Goal: Task Accomplishment & Management: Manage account settings

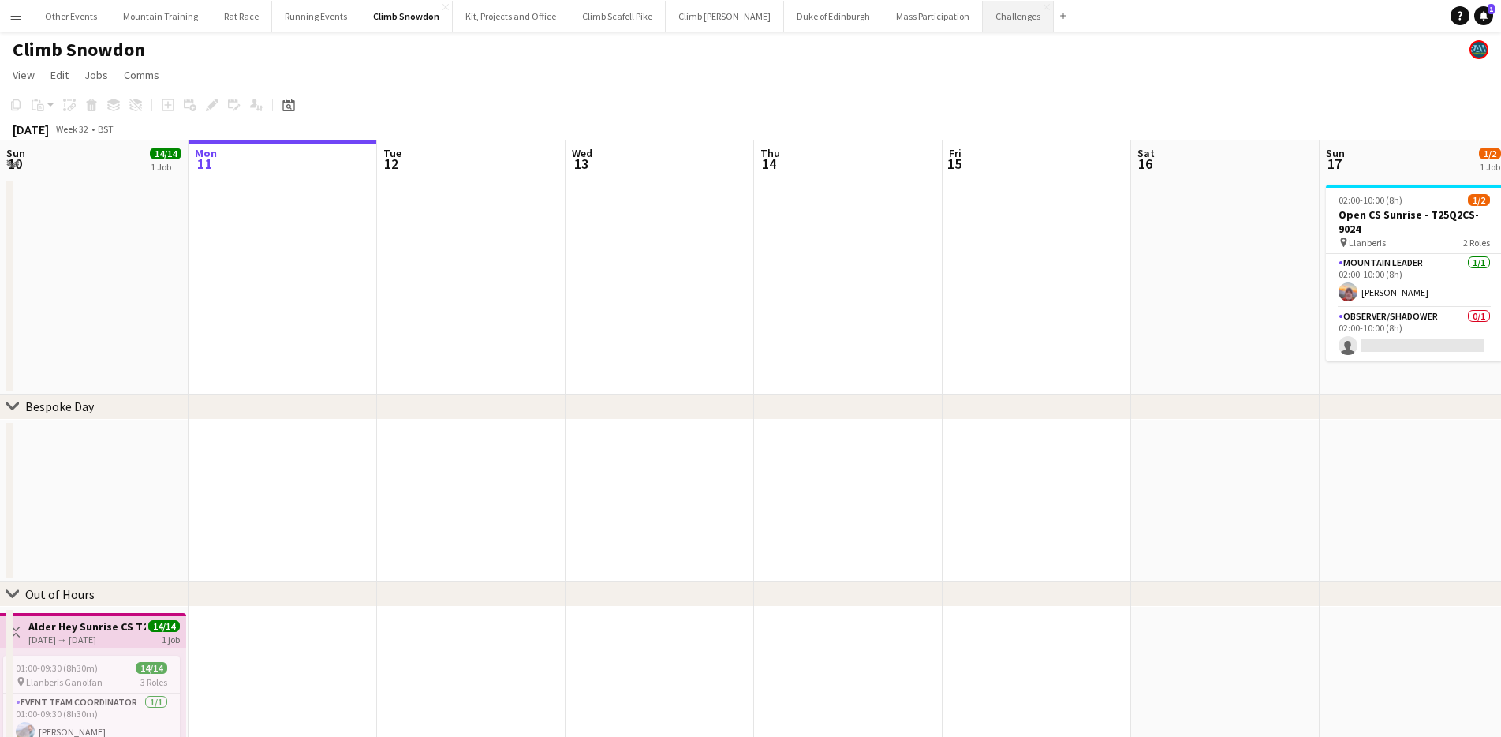
click at [983, 15] on button "Challenges Close" at bounding box center [1018, 16] width 71 height 31
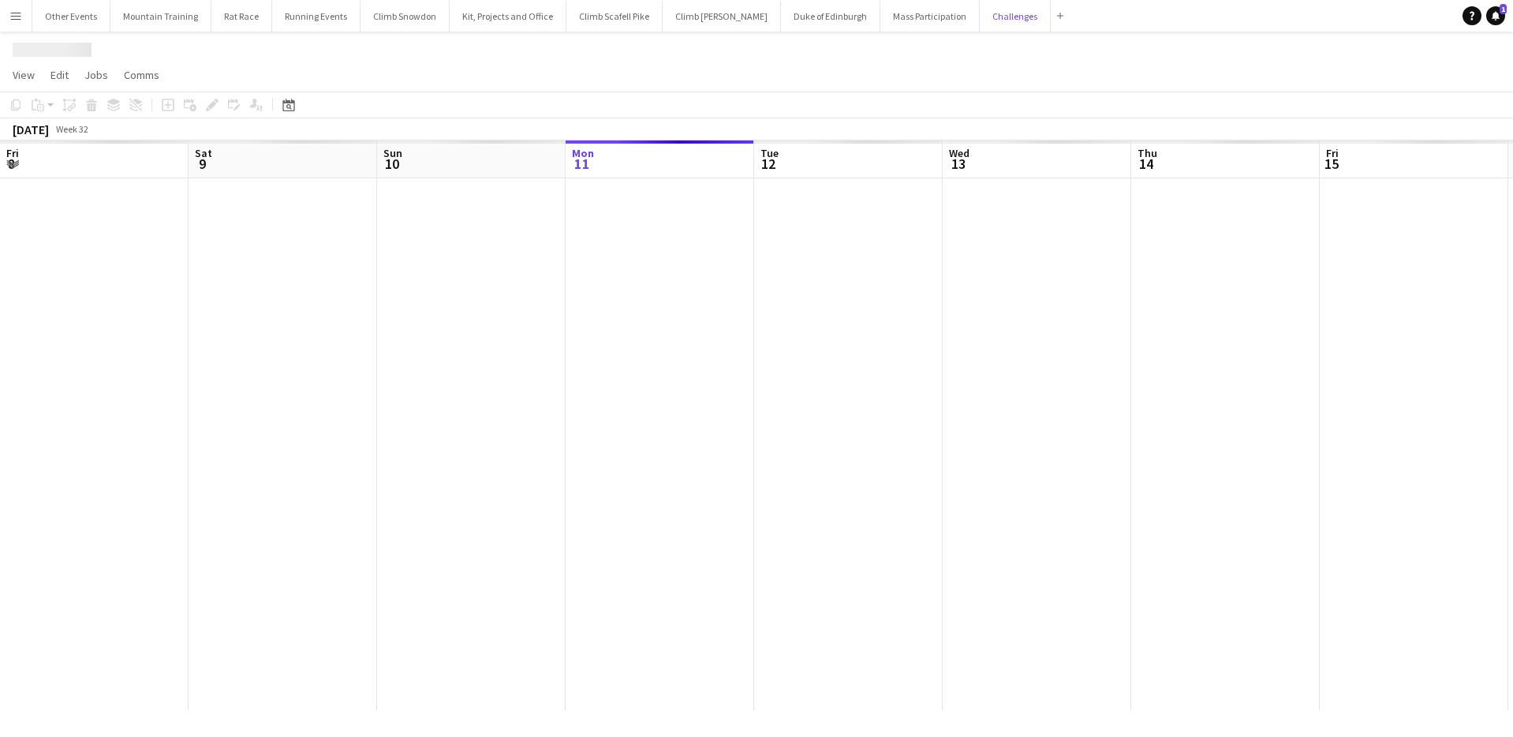
scroll to position [0, 377]
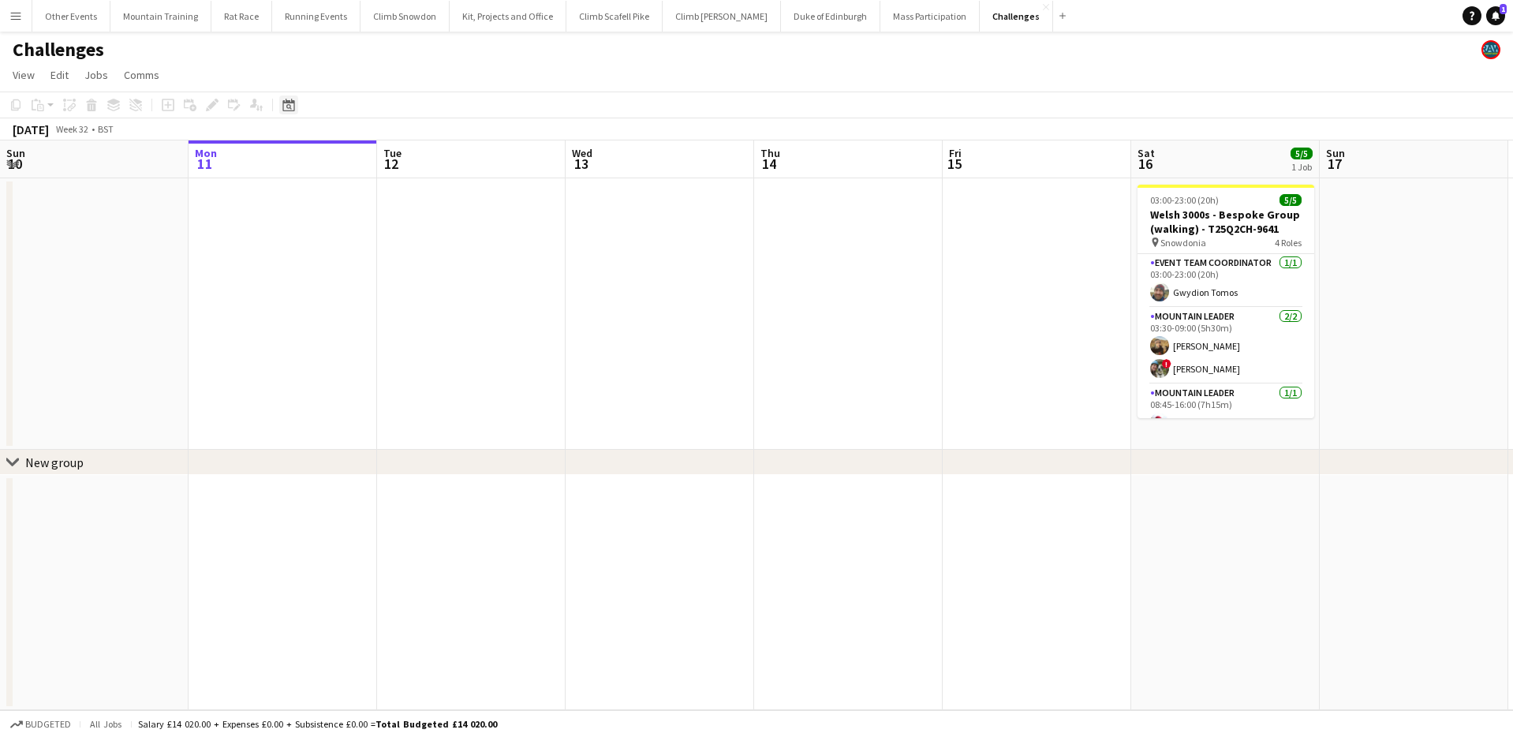
click at [285, 105] on icon "Date picker" at bounding box center [288, 105] width 13 height 13
click at [423, 155] on span "Next month" at bounding box center [417, 160] width 32 height 32
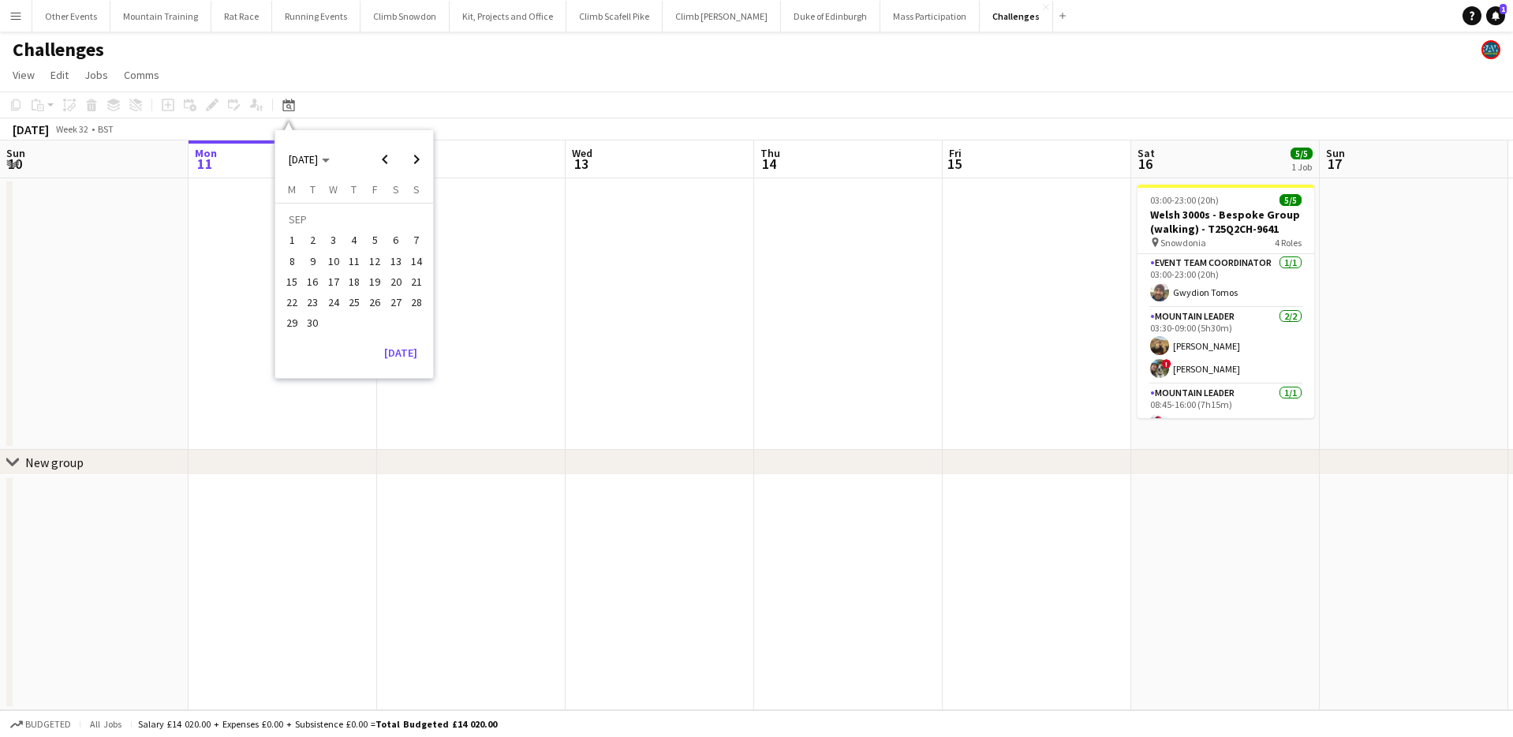
click at [396, 237] on span "6" at bounding box center [396, 240] width 19 height 19
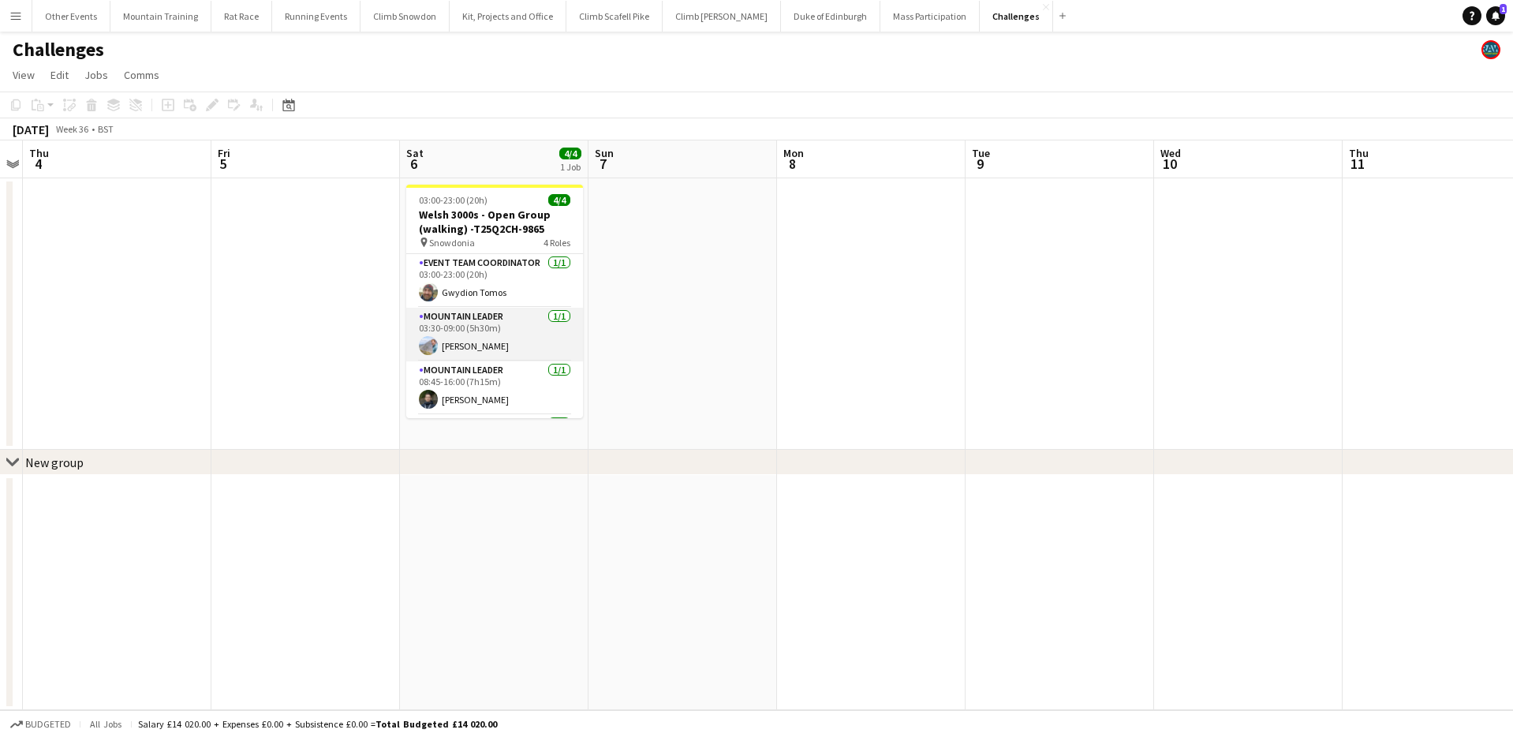
scroll to position [30, 0]
click at [499, 361] on app-card-role "Mountain Leader [DATE] 08:45-16:00 (7h15m) [PERSON_NAME]" at bounding box center [494, 358] width 177 height 54
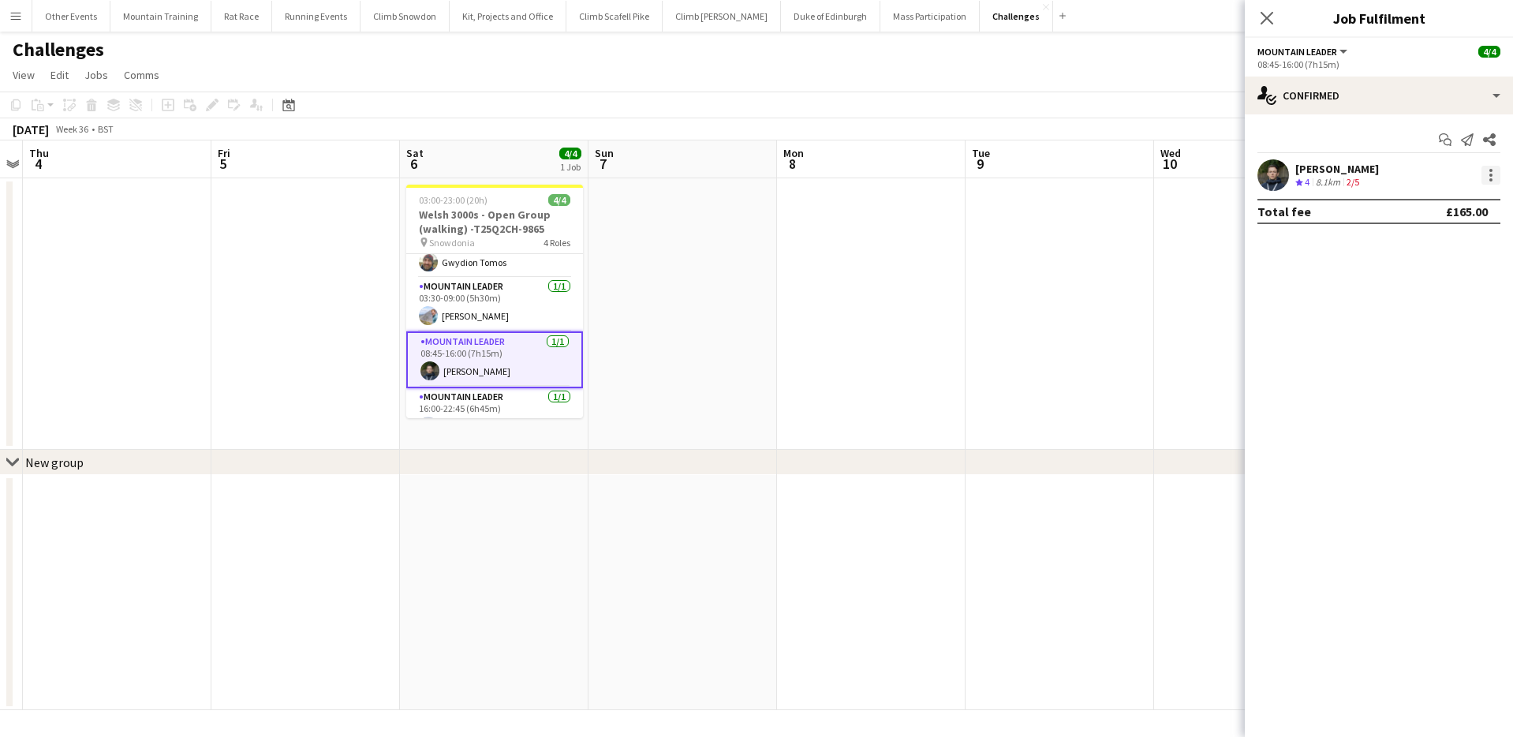
click at [1494, 174] on div at bounding box center [1491, 175] width 19 height 19
click at [1437, 365] on button "Remove" at bounding box center [1439, 356] width 123 height 38
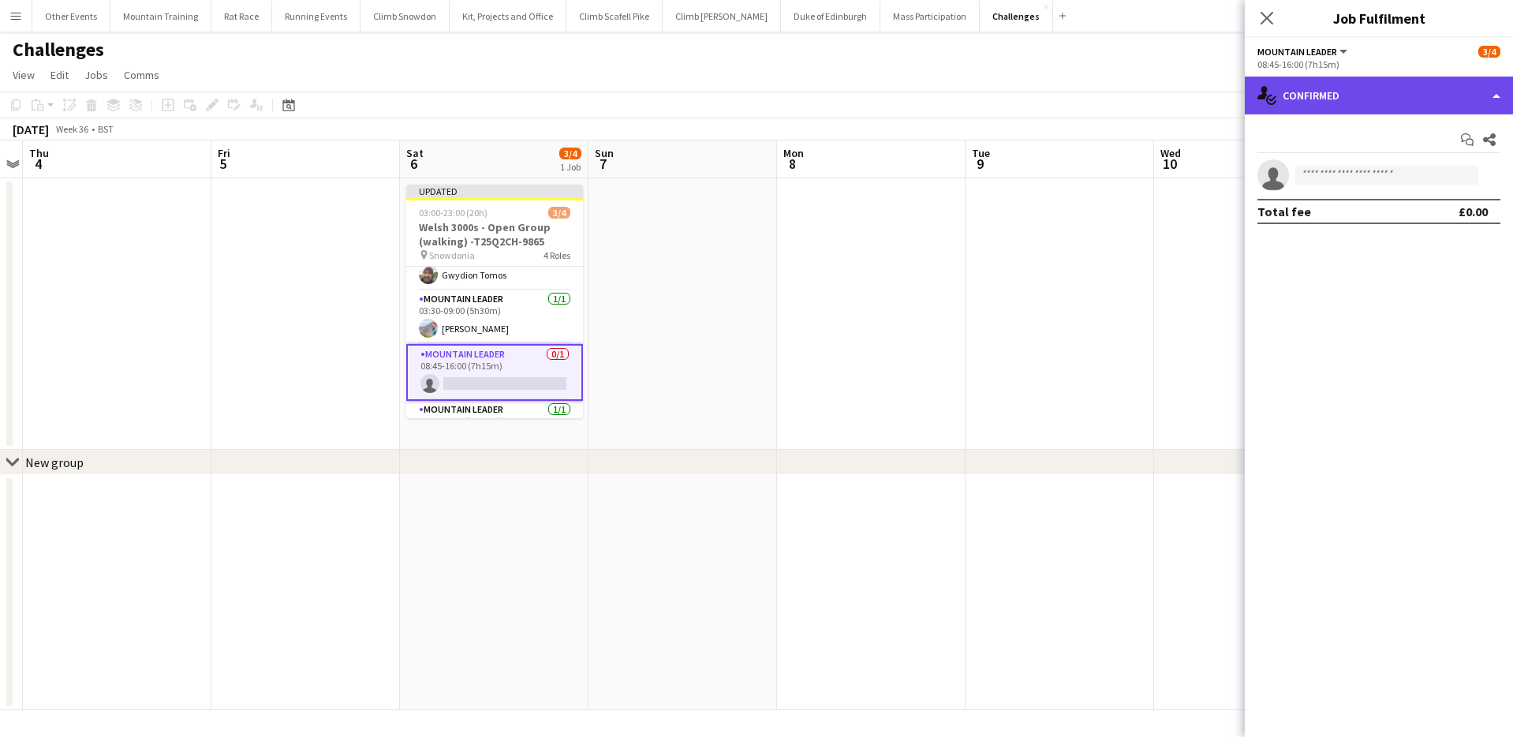
click at [1381, 90] on div "single-neutral-actions-check-2 Confirmed" at bounding box center [1379, 96] width 268 height 38
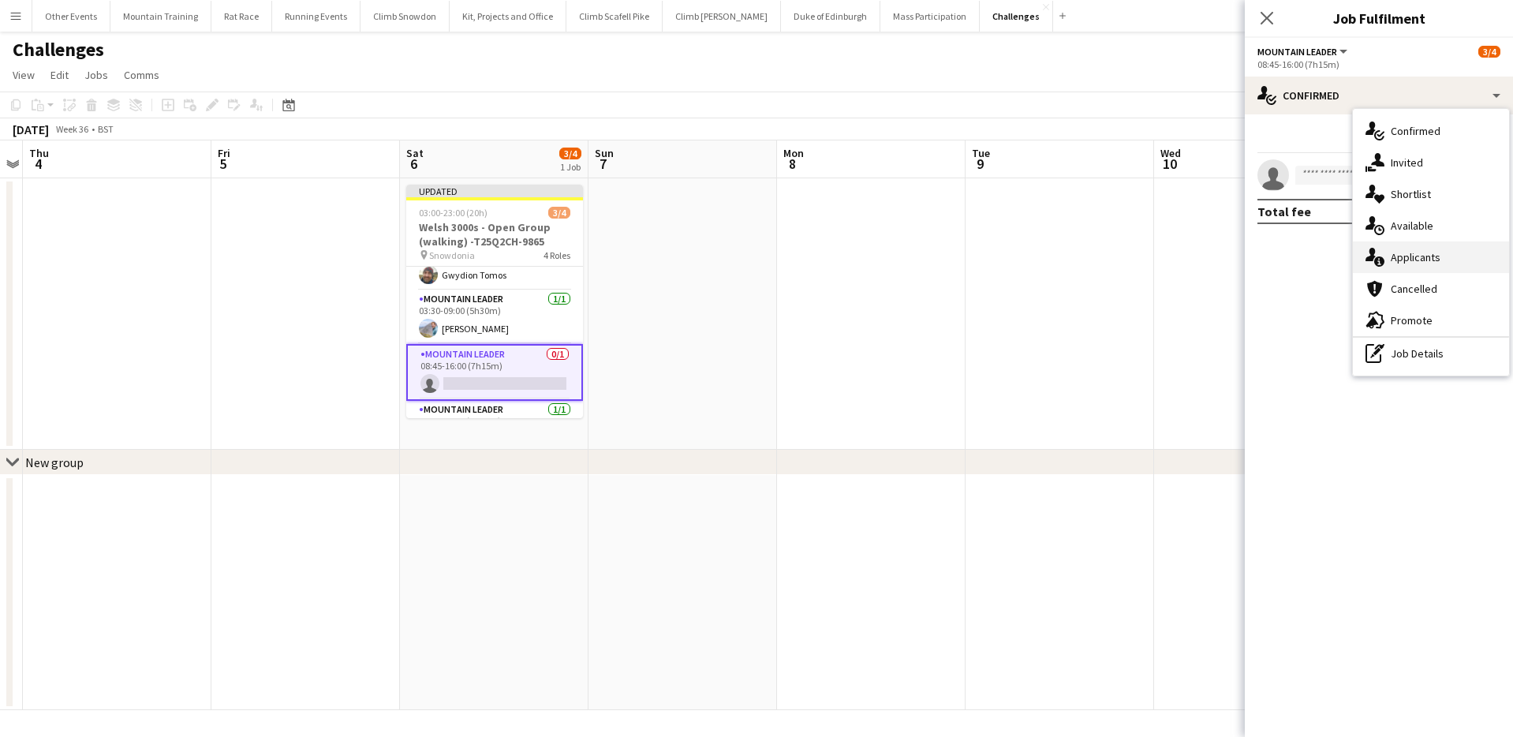
click at [1429, 257] on div "single-neutral-actions-information Applicants" at bounding box center [1431, 257] width 156 height 32
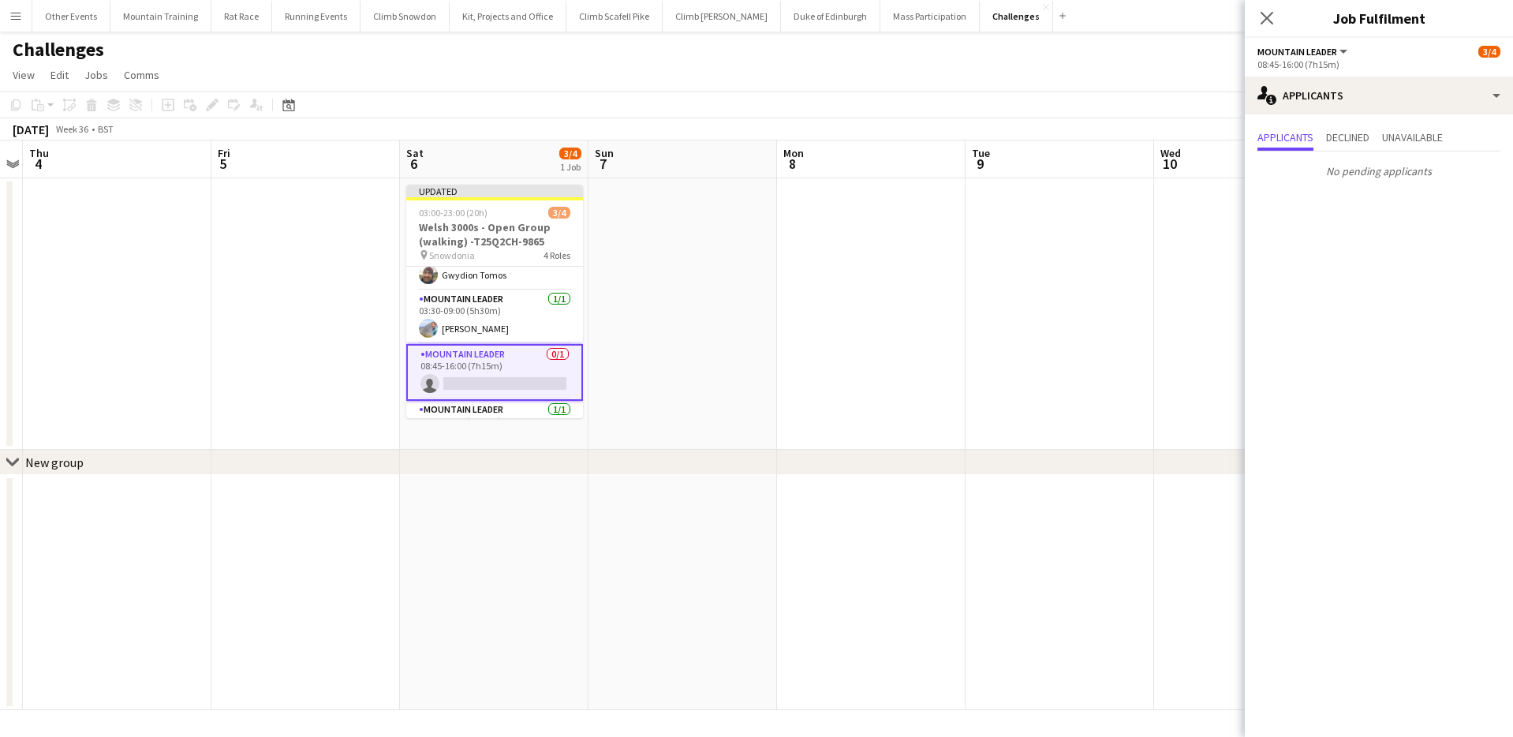
click at [1056, 92] on app-toolbar "Copy Paste Paste Command V Paste with crew Command Shift V Paste linked Job [GE…" at bounding box center [756, 105] width 1513 height 27
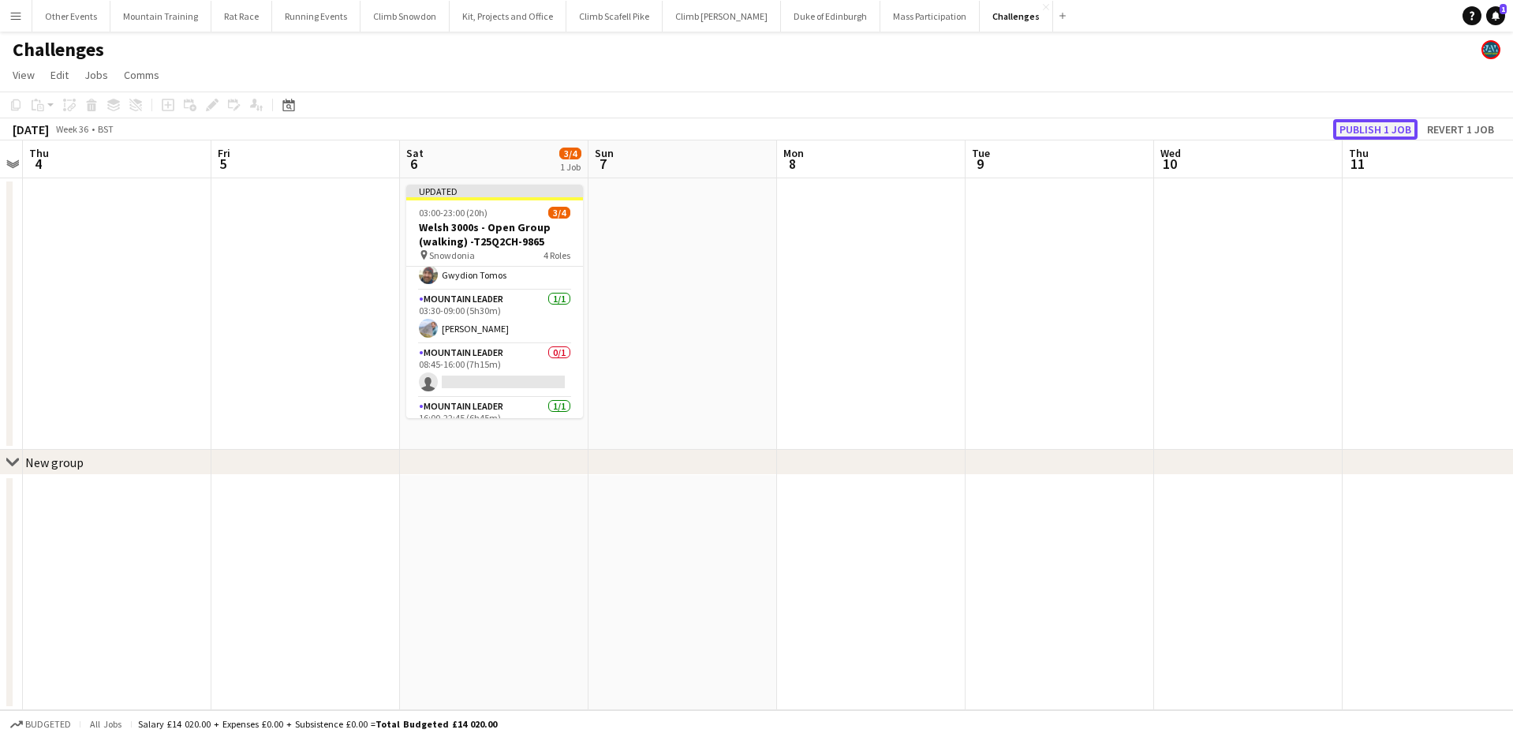
click at [1378, 127] on button "Publish 1 job" at bounding box center [1375, 129] width 84 height 21
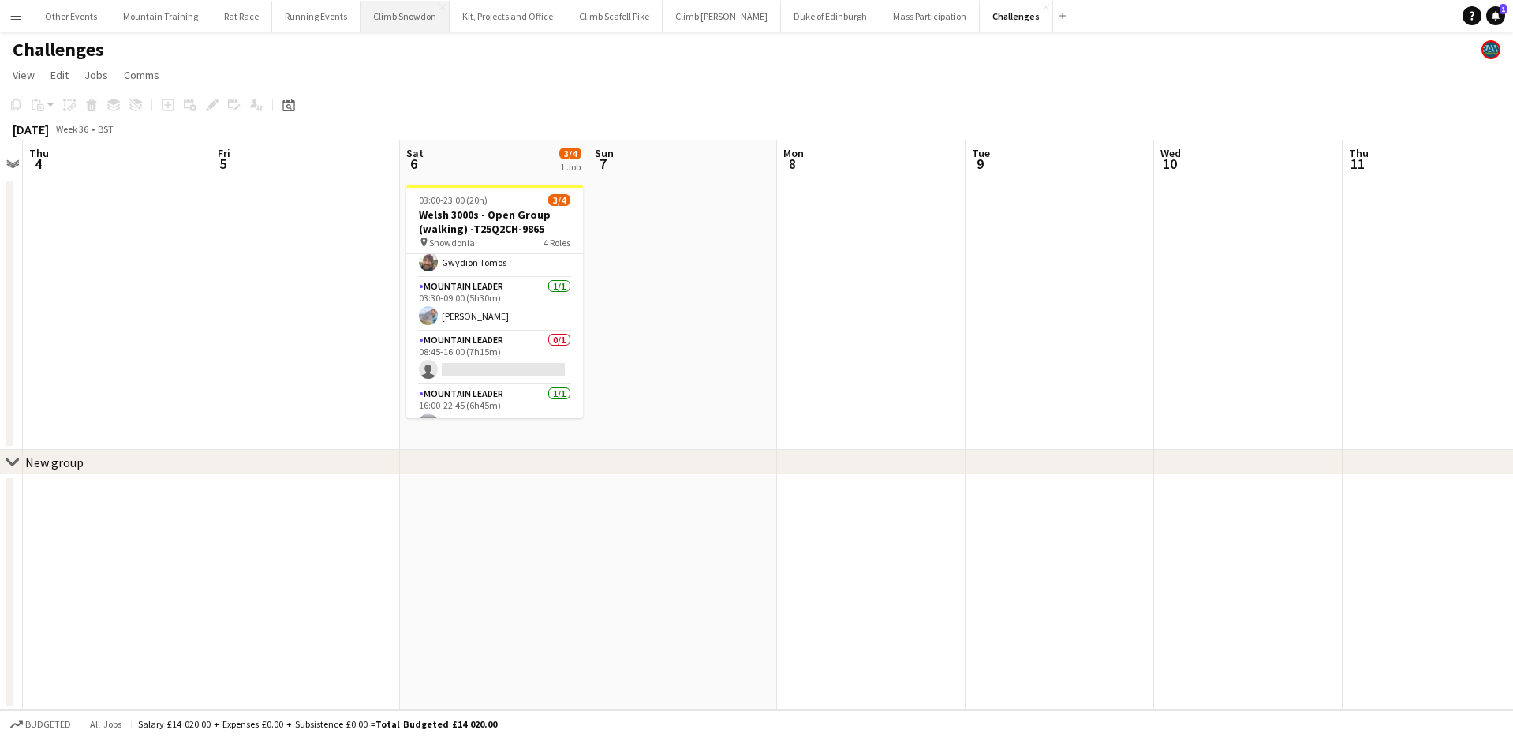
click at [390, 13] on button "Climb Snowdon Close" at bounding box center [405, 16] width 89 height 31
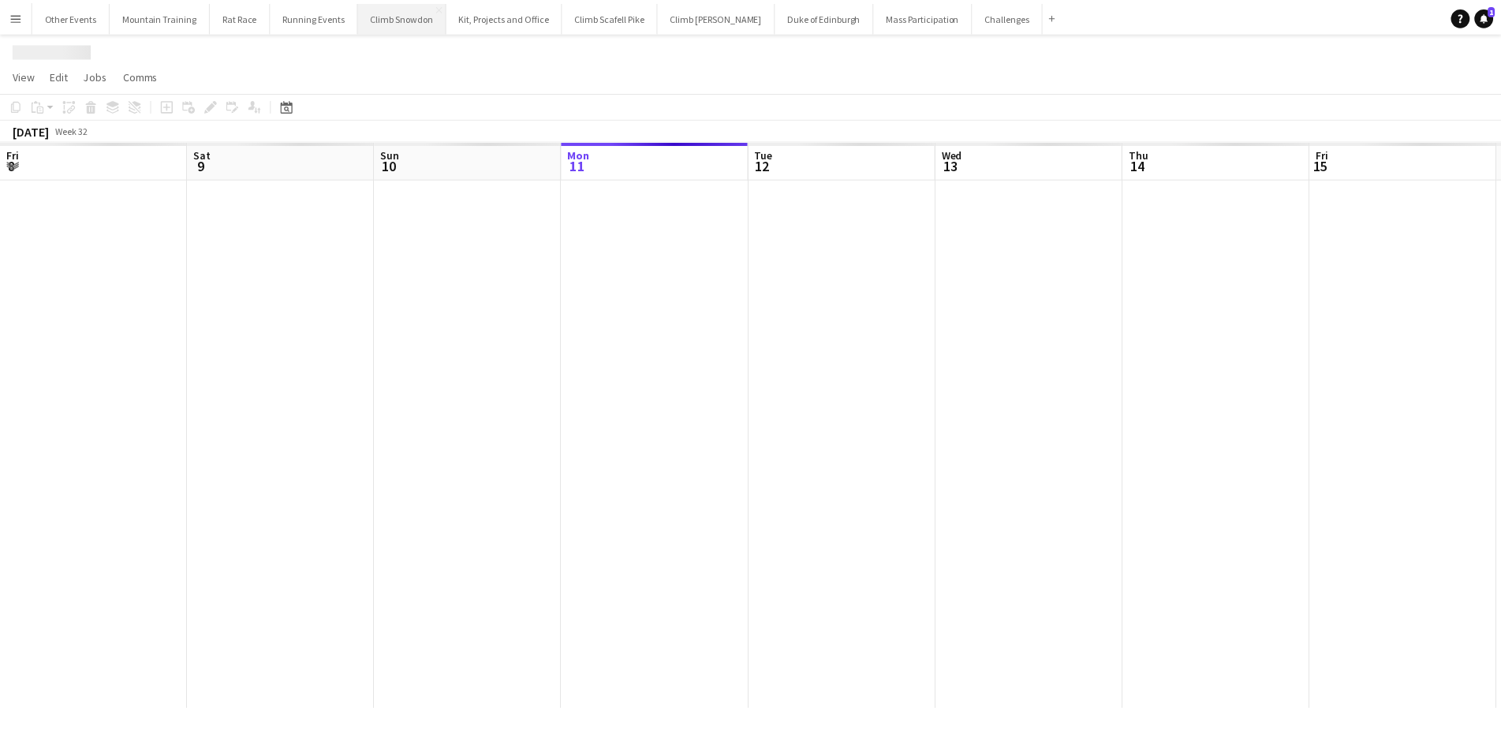
scroll to position [0, 377]
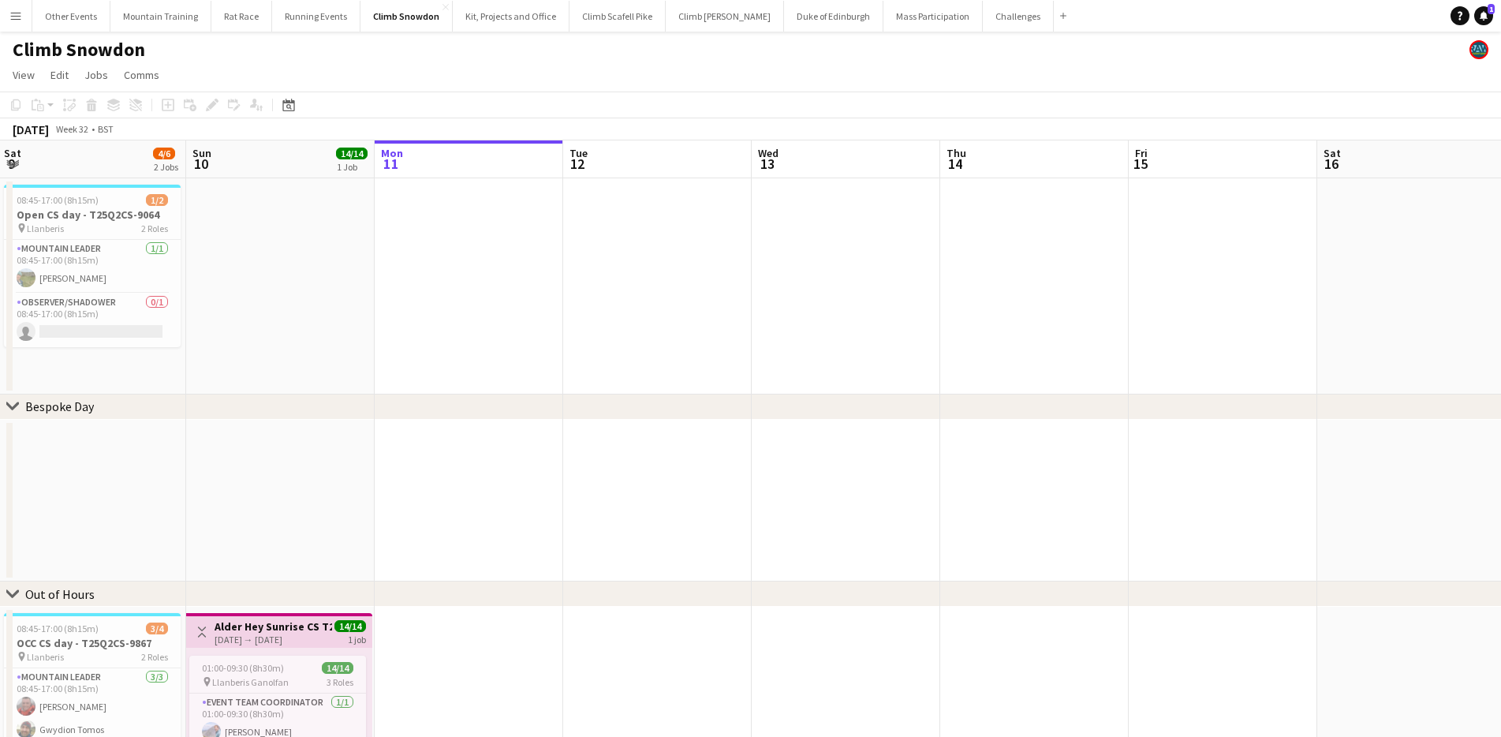
drag, startPoint x: 251, startPoint y: 432, endPoint x: 712, endPoint y: 410, distance: 462.1
click at [712, 410] on div "chevron-right Bespoke Day chevron-right Out of Hours Thu 7 Fri 8 Sat 9 4/6 2 Jo…" at bounding box center [750, 517] width 1501 height 755
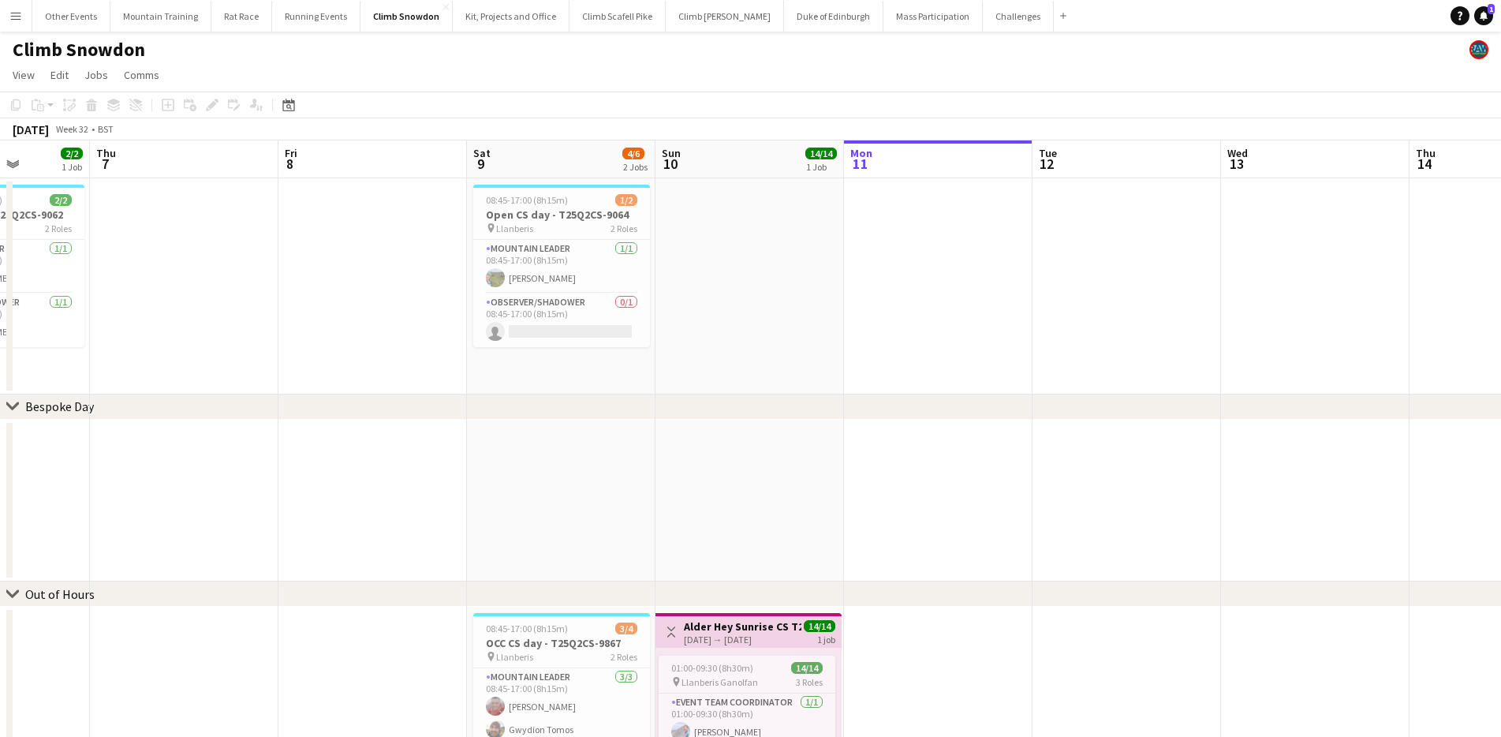
scroll to position [0, 396]
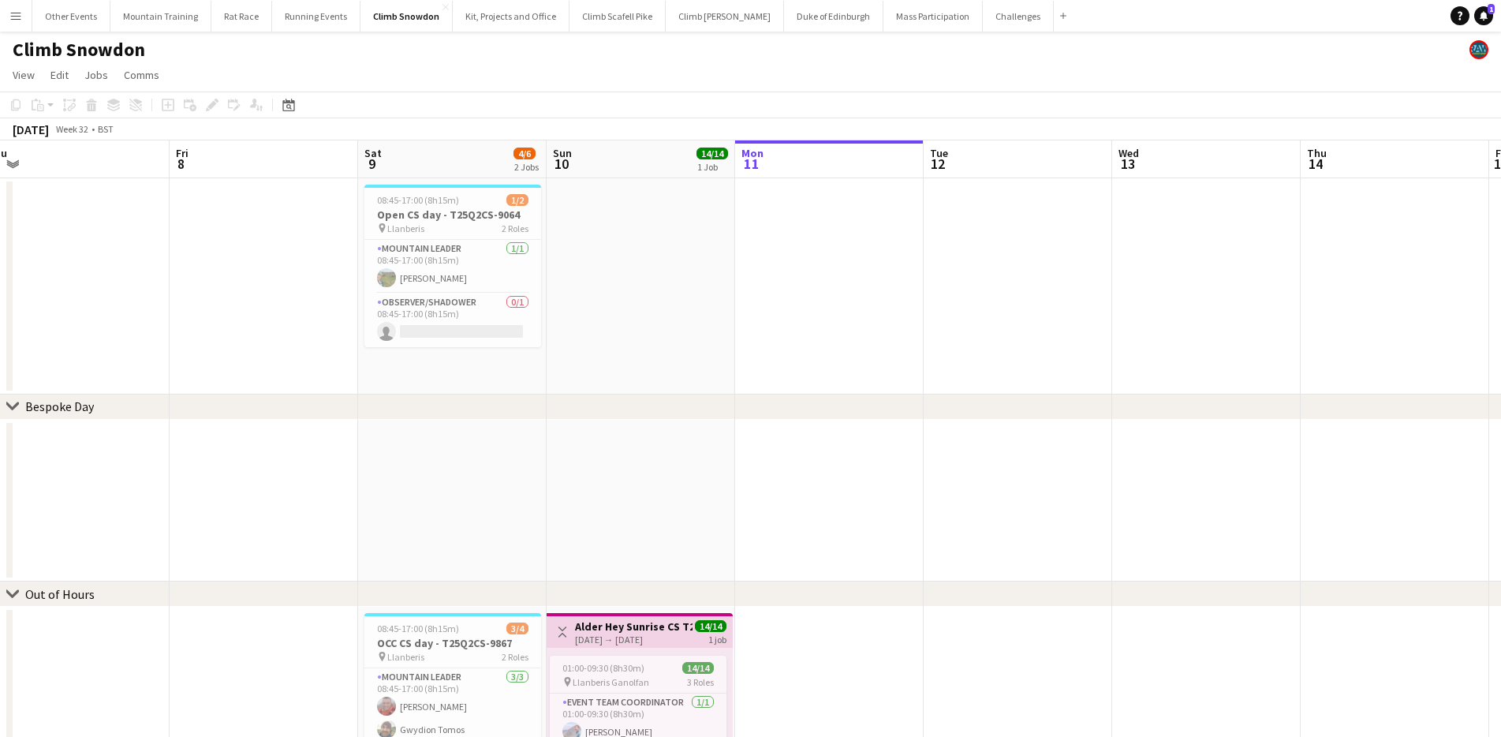
drag, startPoint x: 417, startPoint y: 488, endPoint x: 777, endPoint y: 450, distance: 362.6
click at [777, 450] on app-calendar-viewport "Tue 5 1/1 1 Job Wed 6 2/2 1 Job Thu 7 Fri 8 Sat 9 4/6 2 Jobs Sun 10 14/14 1 Job…" at bounding box center [750, 517] width 1501 height 755
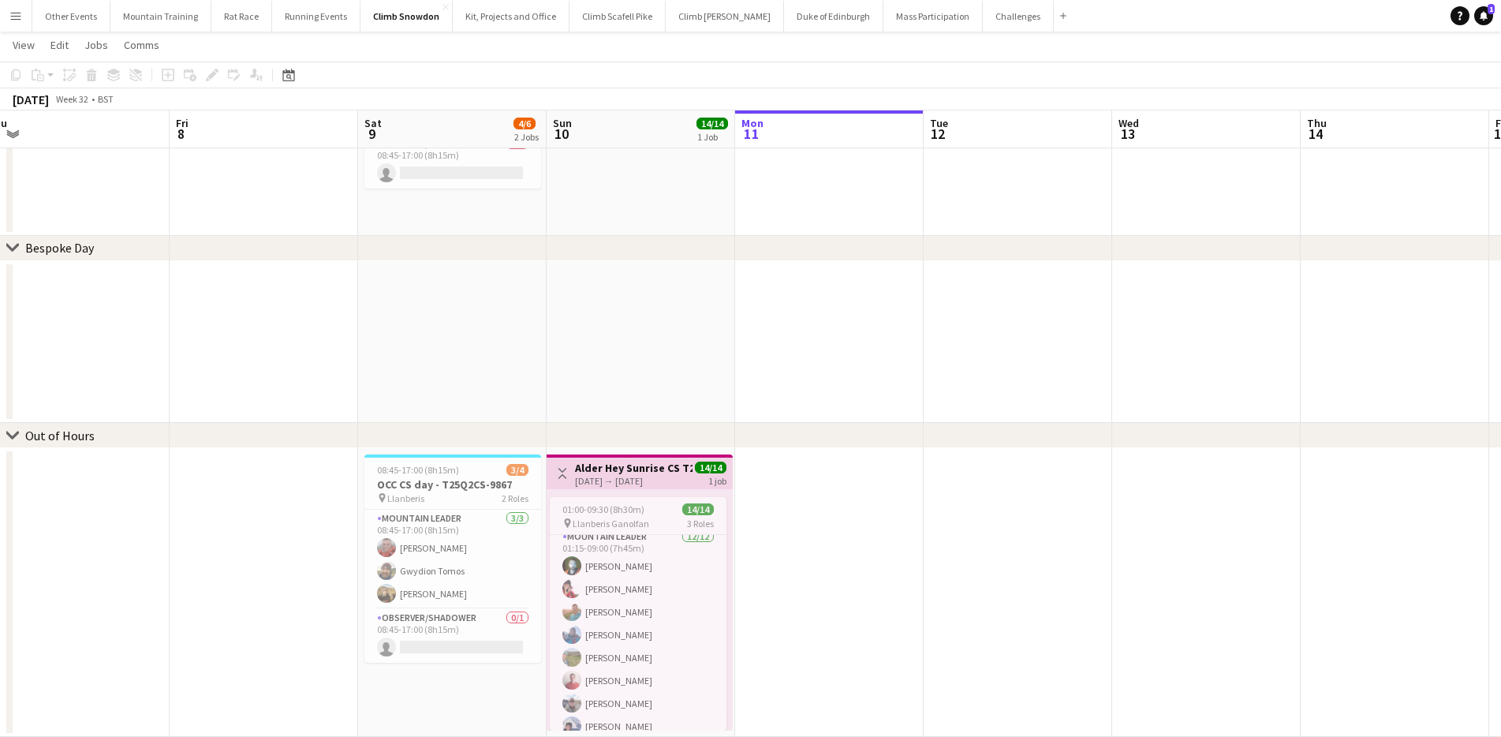
scroll to position [0, 0]
